Goal: Task Accomplishment & Management: Use online tool/utility

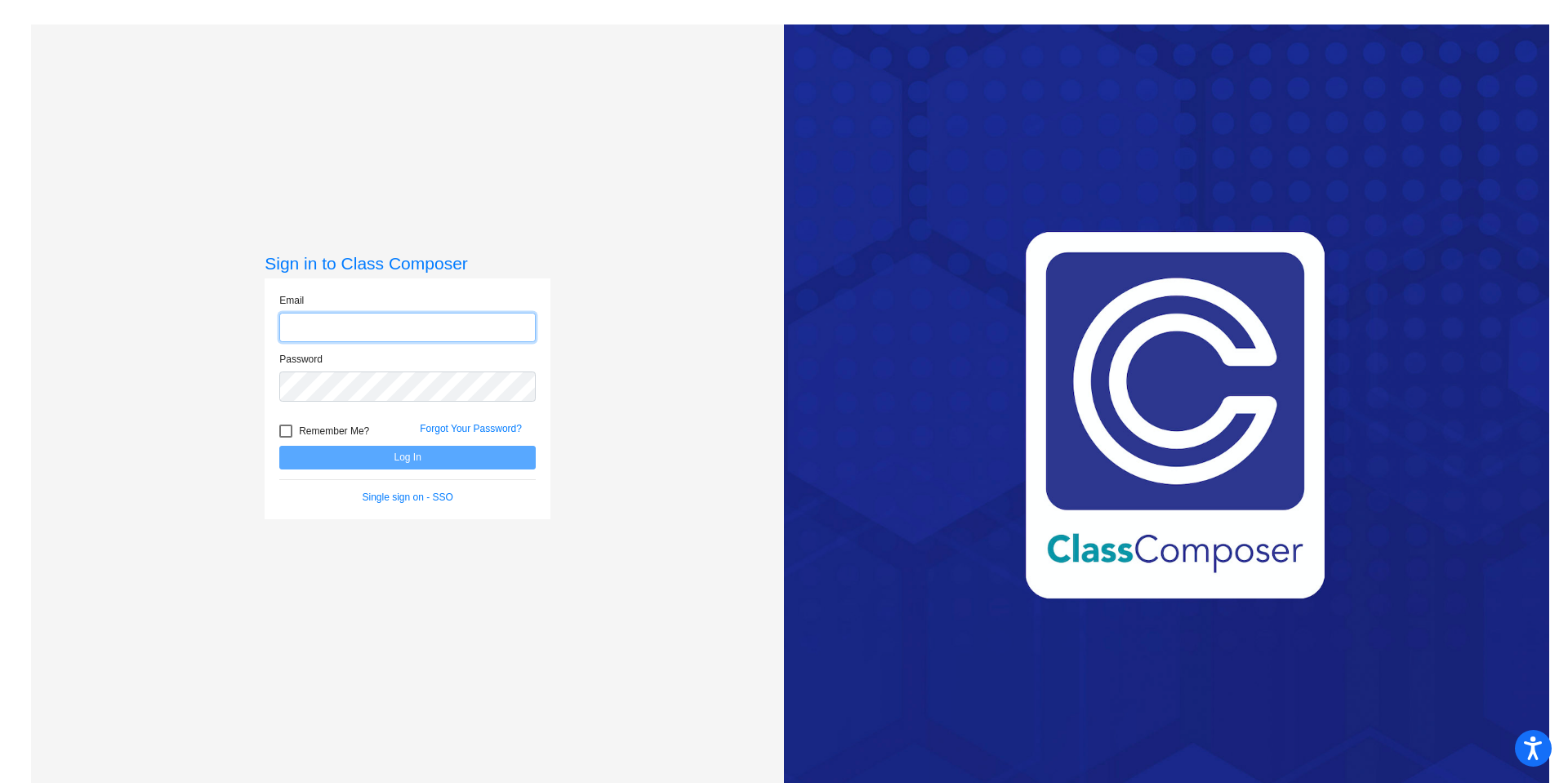
type input "[EMAIL_ADDRESS][DOMAIN_NAME]"
click at [283, 437] on div at bounding box center [286, 431] width 13 height 13
click at [285, 438] on input "Remember Me?" at bounding box center [285, 438] width 1 height 1
checkbox input "true"
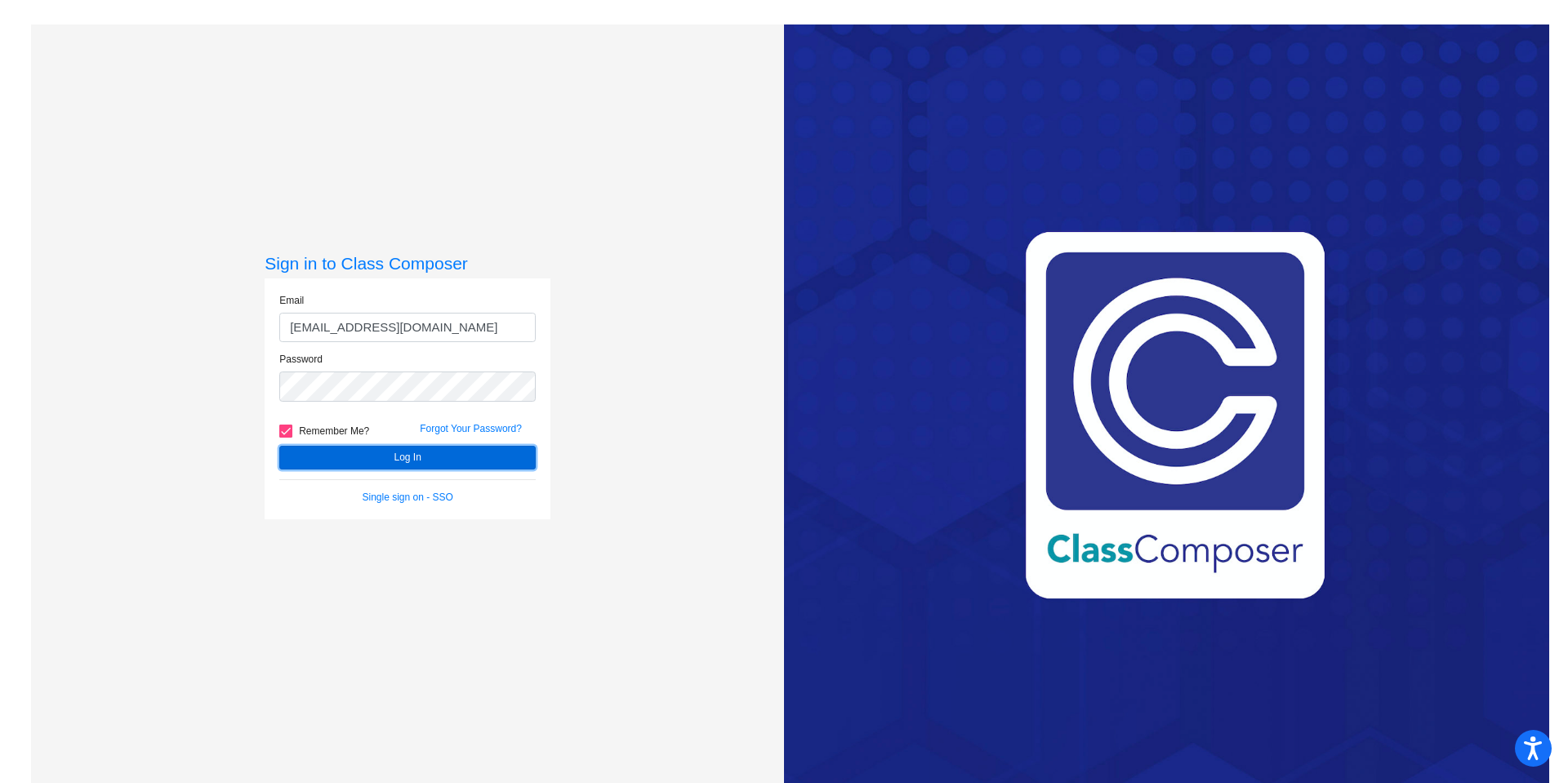
click at [299, 453] on button "Log In" at bounding box center [407, 458] width 256 height 24
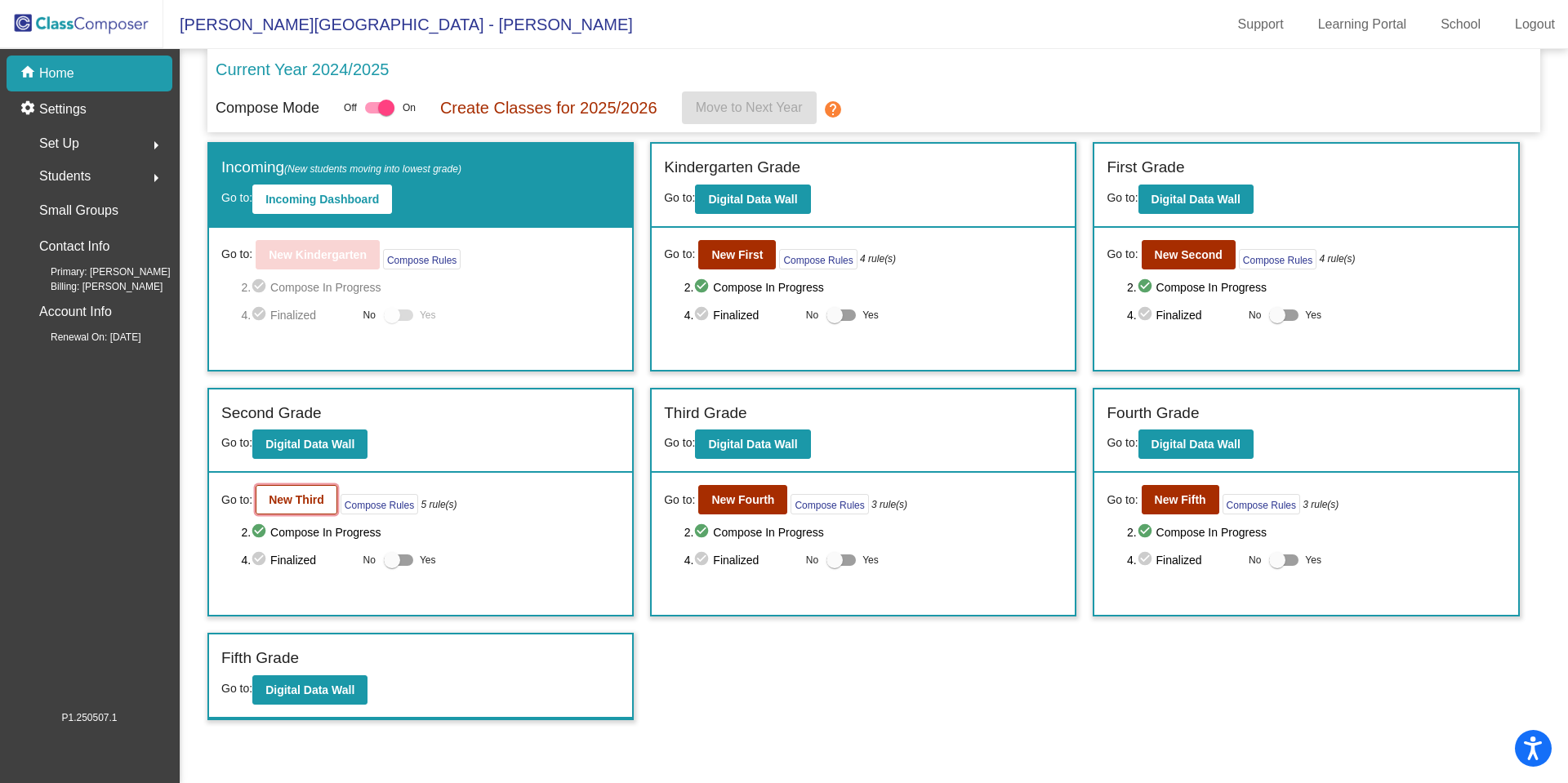
click at [319, 496] on b "New Third" at bounding box center [297, 500] width 55 height 13
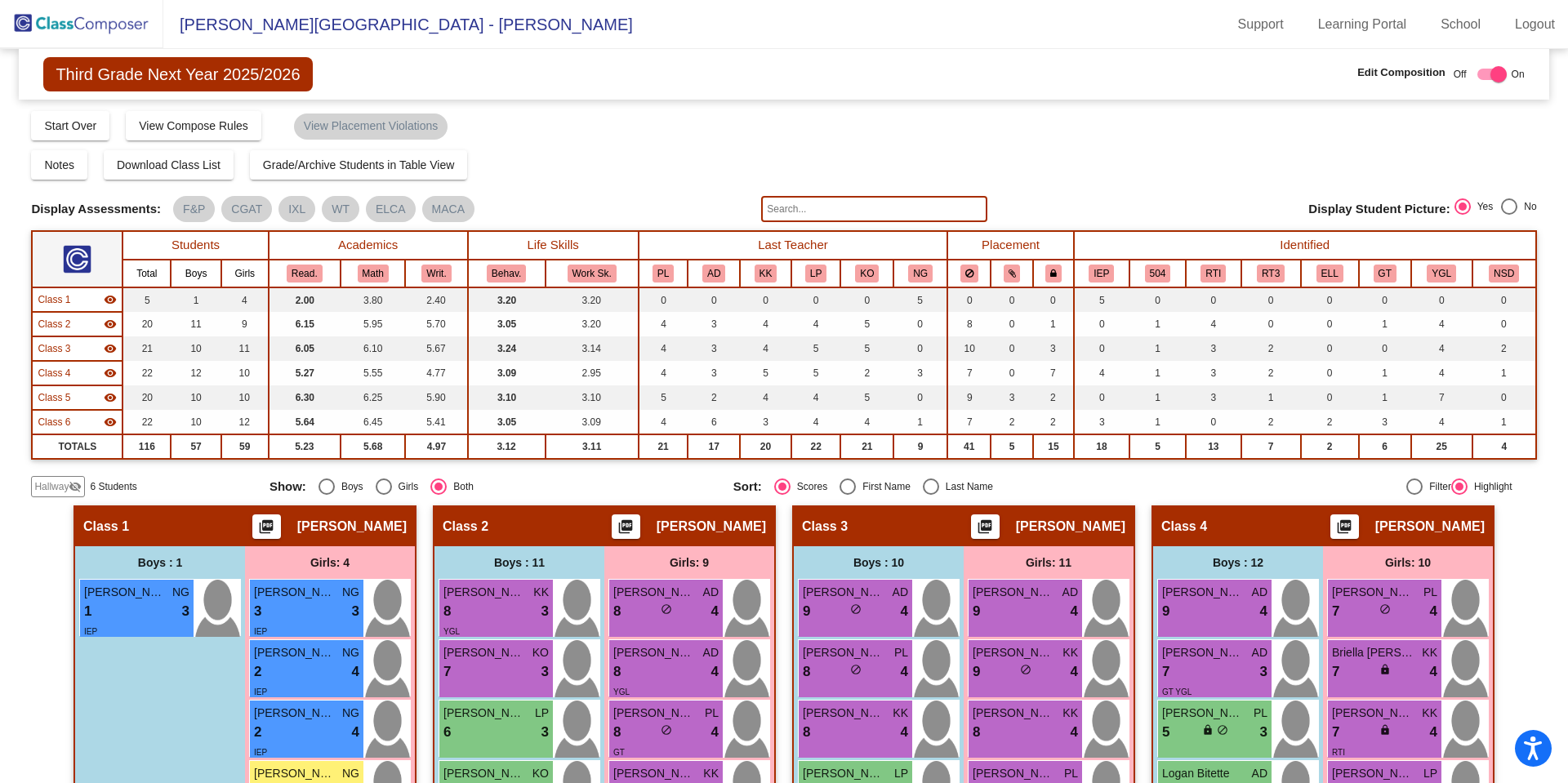
click at [65, 21] on img at bounding box center [81, 24] width 164 height 48
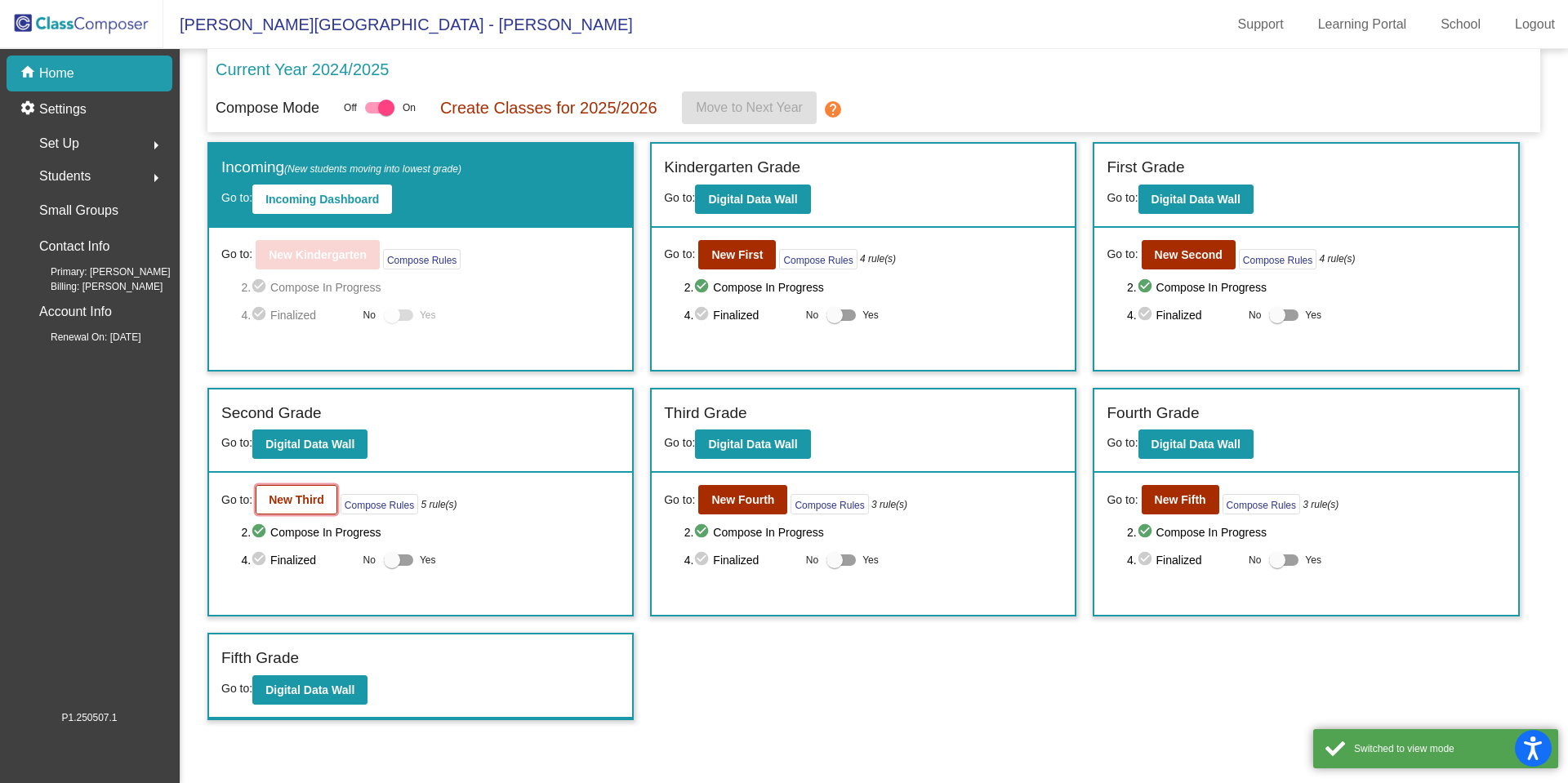
click at [315, 500] on b "New Third" at bounding box center [297, 500] width 55 height 13
